Goal: Ask a question

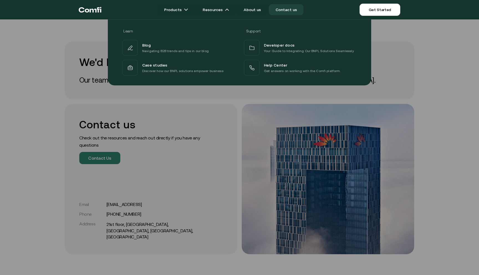
click at [157, 129] on div at bounding box center [239, 156] width 479 height 275
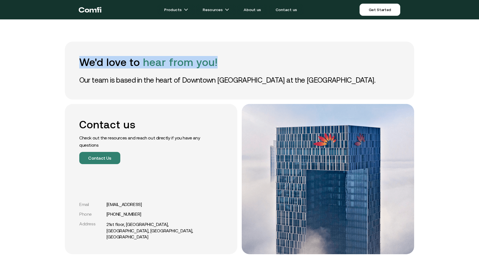
drag, startPoint x: 84, startPoint y: 58, endPoint x: 252, endPoint y: 67, distance: 168.0
click at [252, 67] on h1 "We'd love to hear from you!" at bounding box center [239, 62] width 321 height 12
copy h1 "We'd love to hear from you!"
click at [252, 67] on h1 "We'd love to hear from you!" at bounding box center [239, 62] width 321 height 12
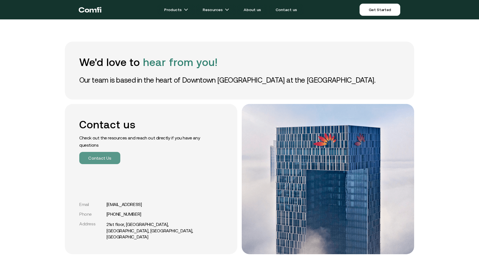
click at [94, 158] on button "Contact Us" at bounding box center [99, 158] width 41 height 12
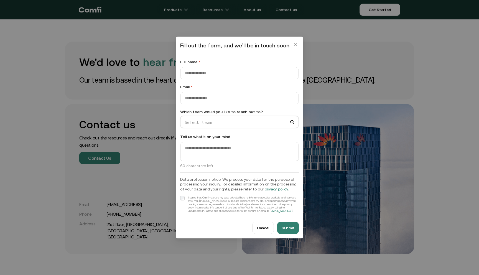
click at [192, 85] on span "•" at bounding box center [192, 87] width 2 height 4
click at [192, 92] on input "Email •" at bounding box center [240, 98] width 118 height 12
click at [199, 126] on input "Which team would you like to reach out to? •" at bounding box center [237, 123] width 113 height 8
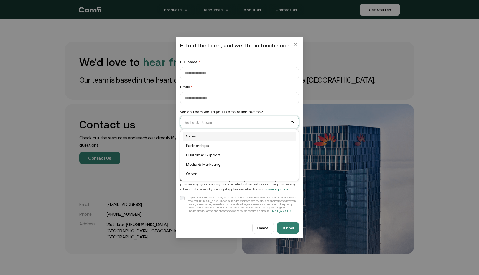
click at [202, 122] on input "Which team would you like to reach out to? •" at bounding box center [237, 123] width 113 height 8
click at [188, 136] on label "Tell us what’s on your mind" at bounding box center [239, 137] width 119 height 6
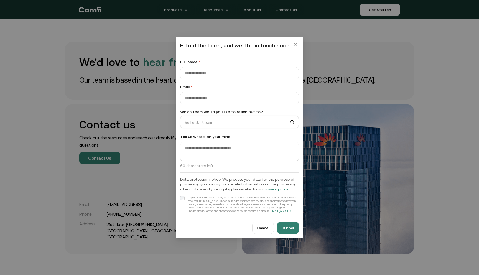
click at [197, 136] on label "Tell us what’s on your mind" at bounding box center [239, 137] width 119 height 6
copy label "Tell us what’s on your mind"
click at [197, 136] on label "Tell us what’s on your mind" at bounding box center [239, 137] width 119 height 6
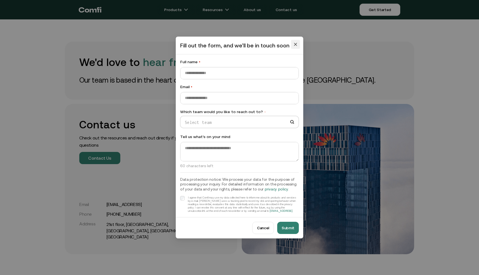
click at [296, 43] on icon "close" at bounding box center [296, 44] width 4 height 4
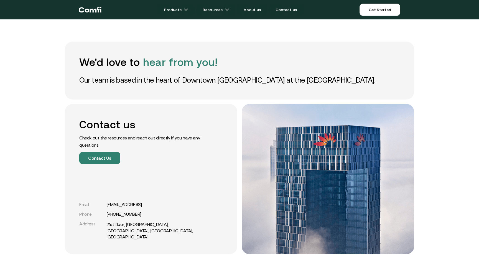
click at [95, 62] on h1 "We'd love to hear from you!" at bounding box center [239, 62] width 321 height 12
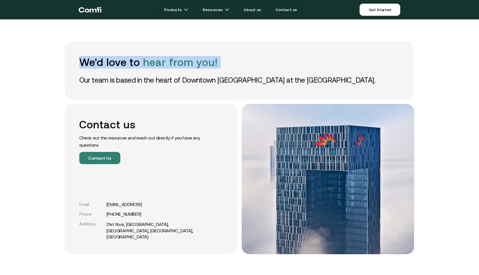
click at [95, 62] on h1 "We'd love to hear from you!" at bounding box center [239, 62] width 321 height 12
click at [266, 83] on p "Our team is based in the heart of Downtown [GEOGRAPHIC_DATA] at the [GEOGRAPHIC…" at bounding box center [239, 80] width 321 height 10
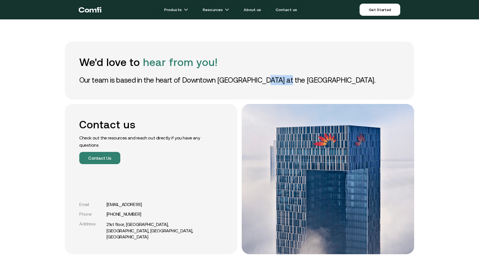
click at [266, 83] on p "Our team is based in the heart of Downtown [GEOGRAPHIC_DATA] at the [GEOGRAPHIC…" at bounding box center [239, 80] width 321 height 10
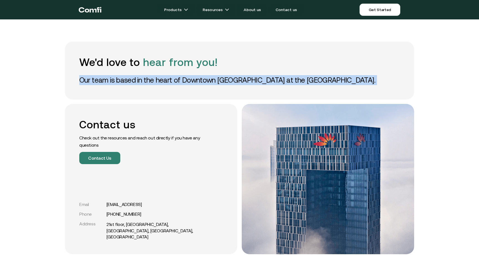
click at [266, 83] on p "Our team is based in the heart of Downtown [GEOGRAPHIC_DATA] at the [GEOGRAPHIC…" at bounding box center [239, 80] width 321 height 10
